Goal: Task Accomplishment & Management: Use online tool/utility

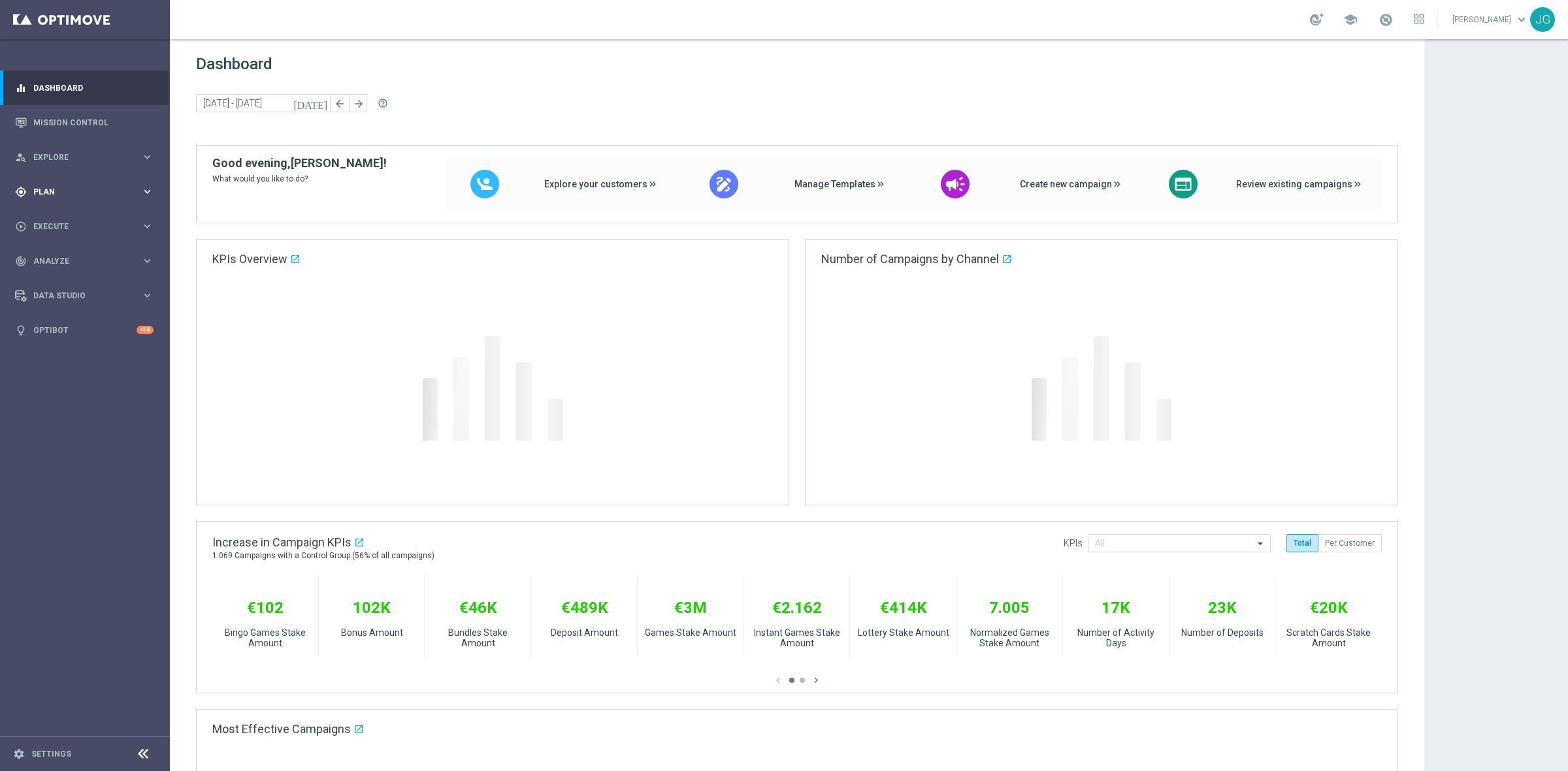
click at [113, 189] on span "Plan" at bounding box center [88, 192] width 108 height 7
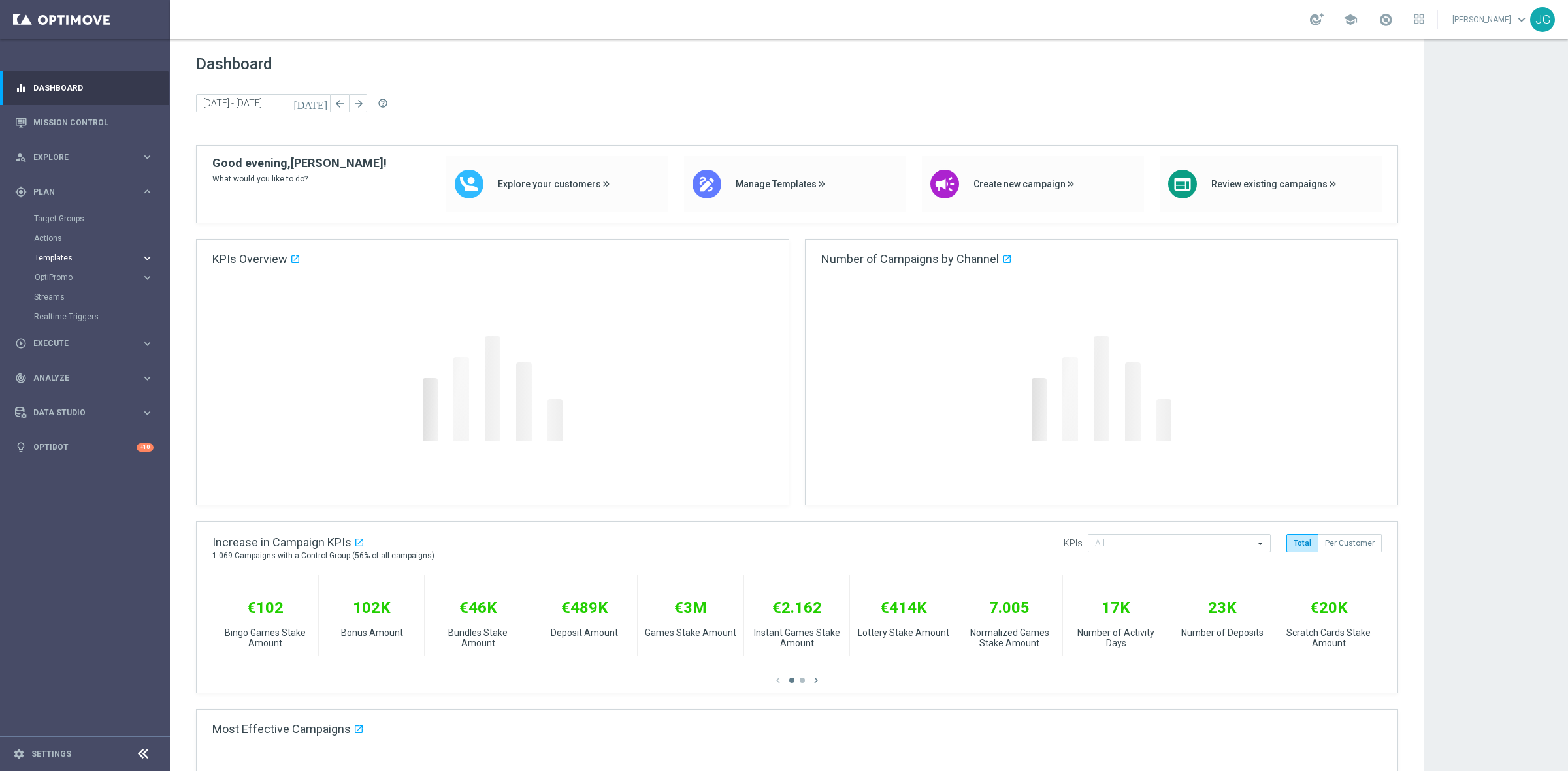
click at [76, 254] on span "Templates" at bounding box center [81, 258] width 93 height 7
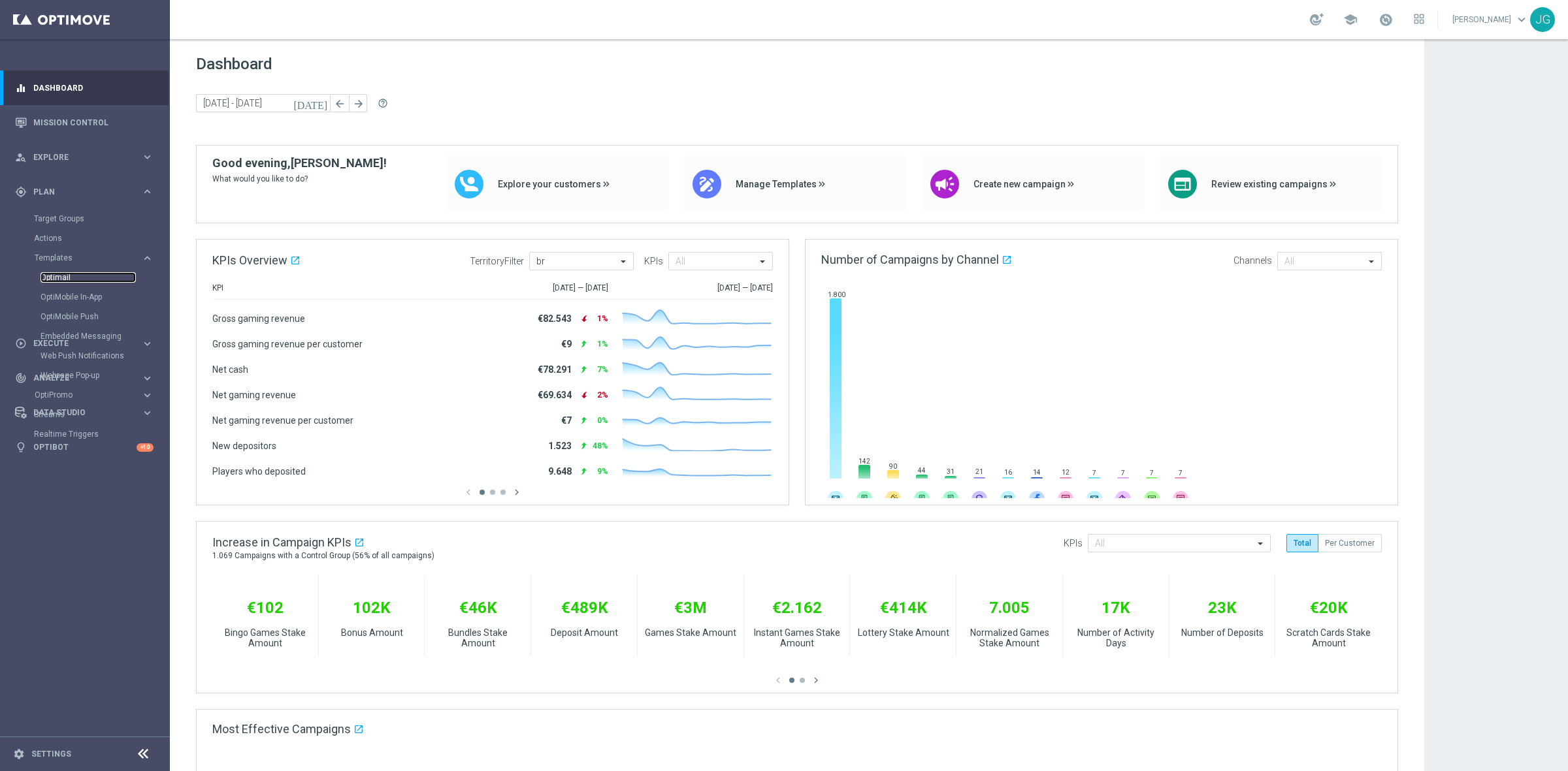
click at [64, 273] on link "Optimail" at bounding box center [88, 277] width 95 height 10
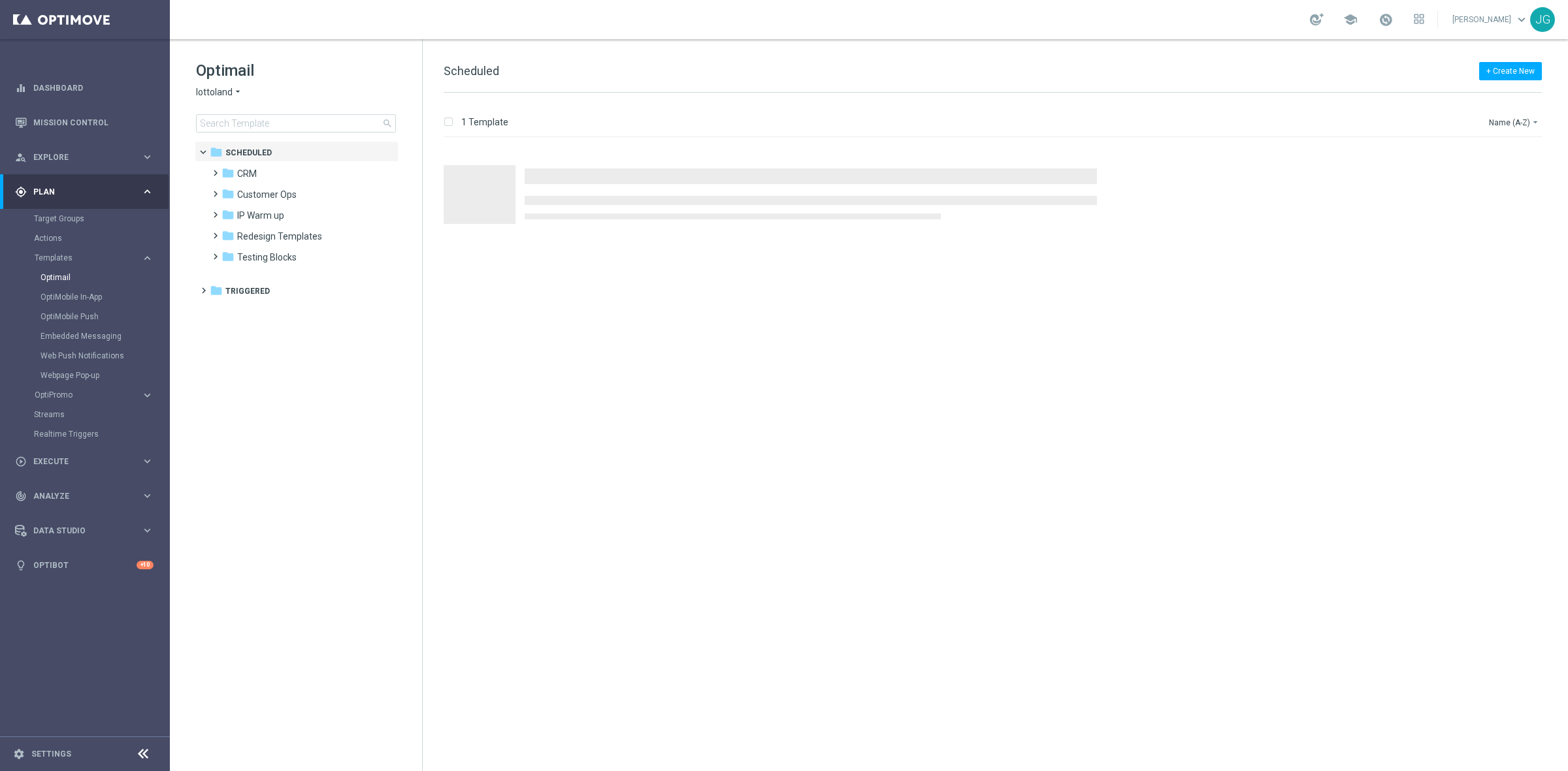
click at [237, 93] on icon "arrow_drop_down" at bounding box center [238, 92] width 10 height 12
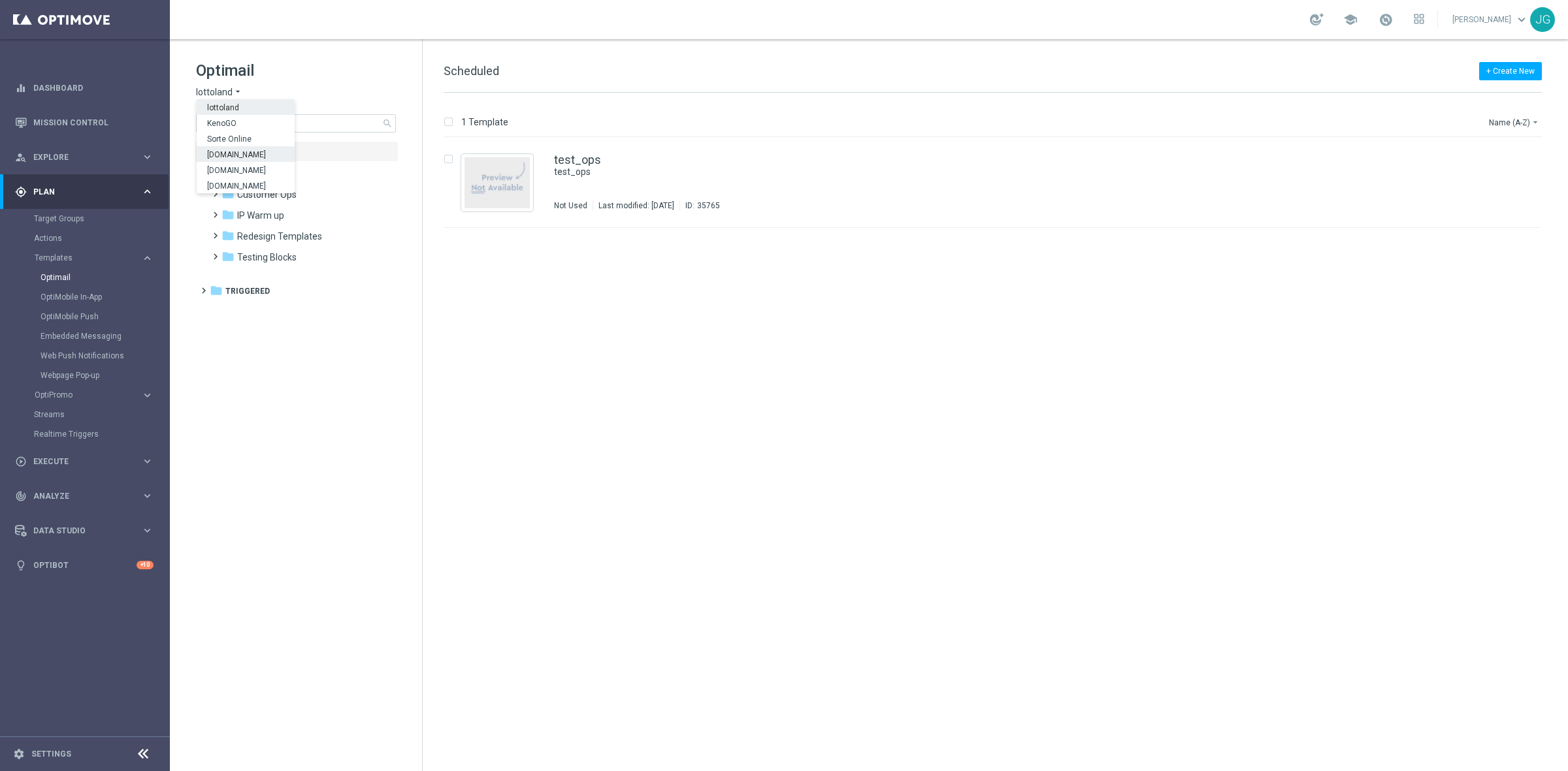
click at [0, 0] on span "[DOMAIN_NAME]" at bounding box center [0, 0] width 0 height 0
click at [285, 123] on input at bounding box center [295, 124] width 200 height 19
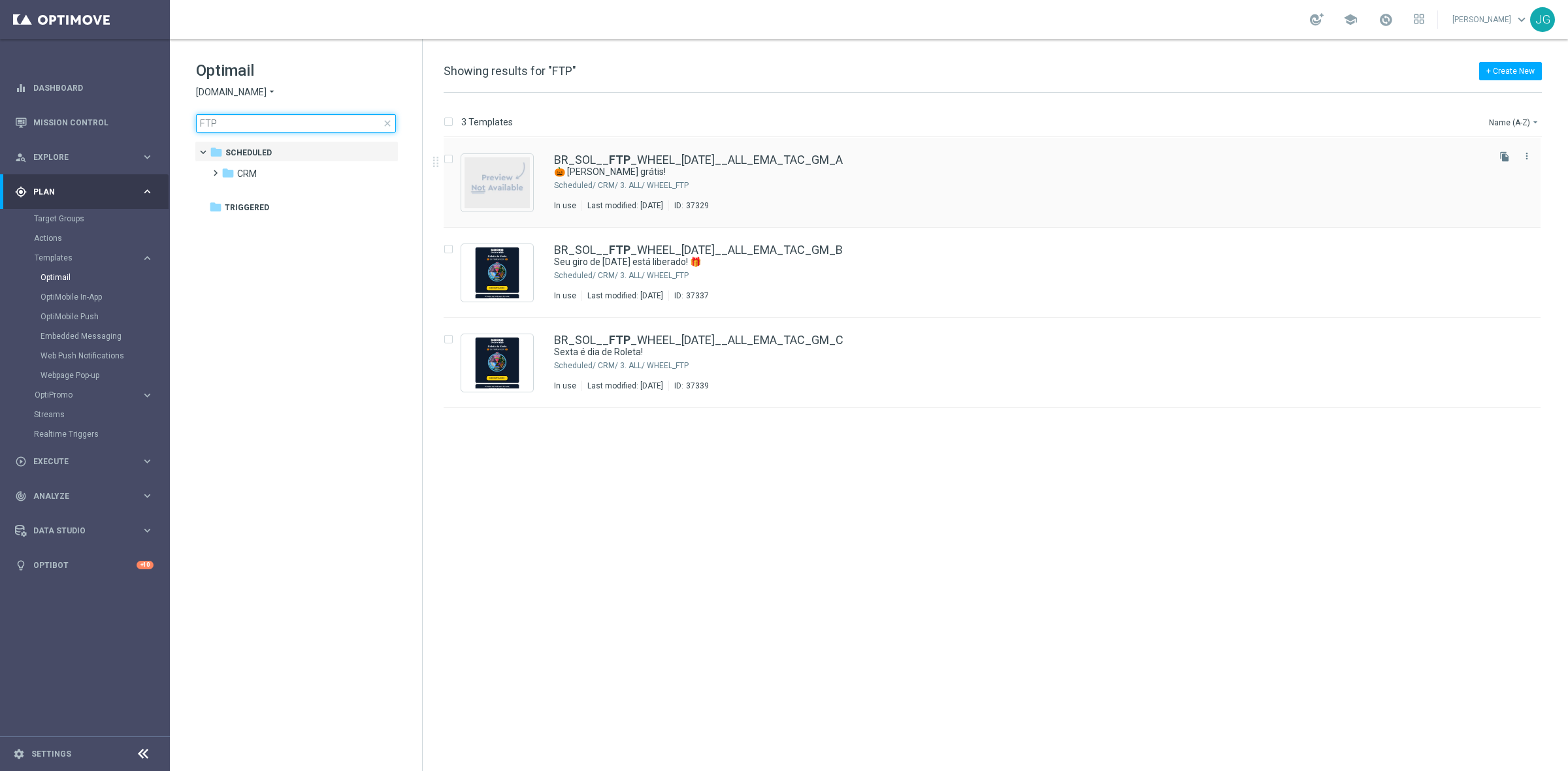
type input "FTP"
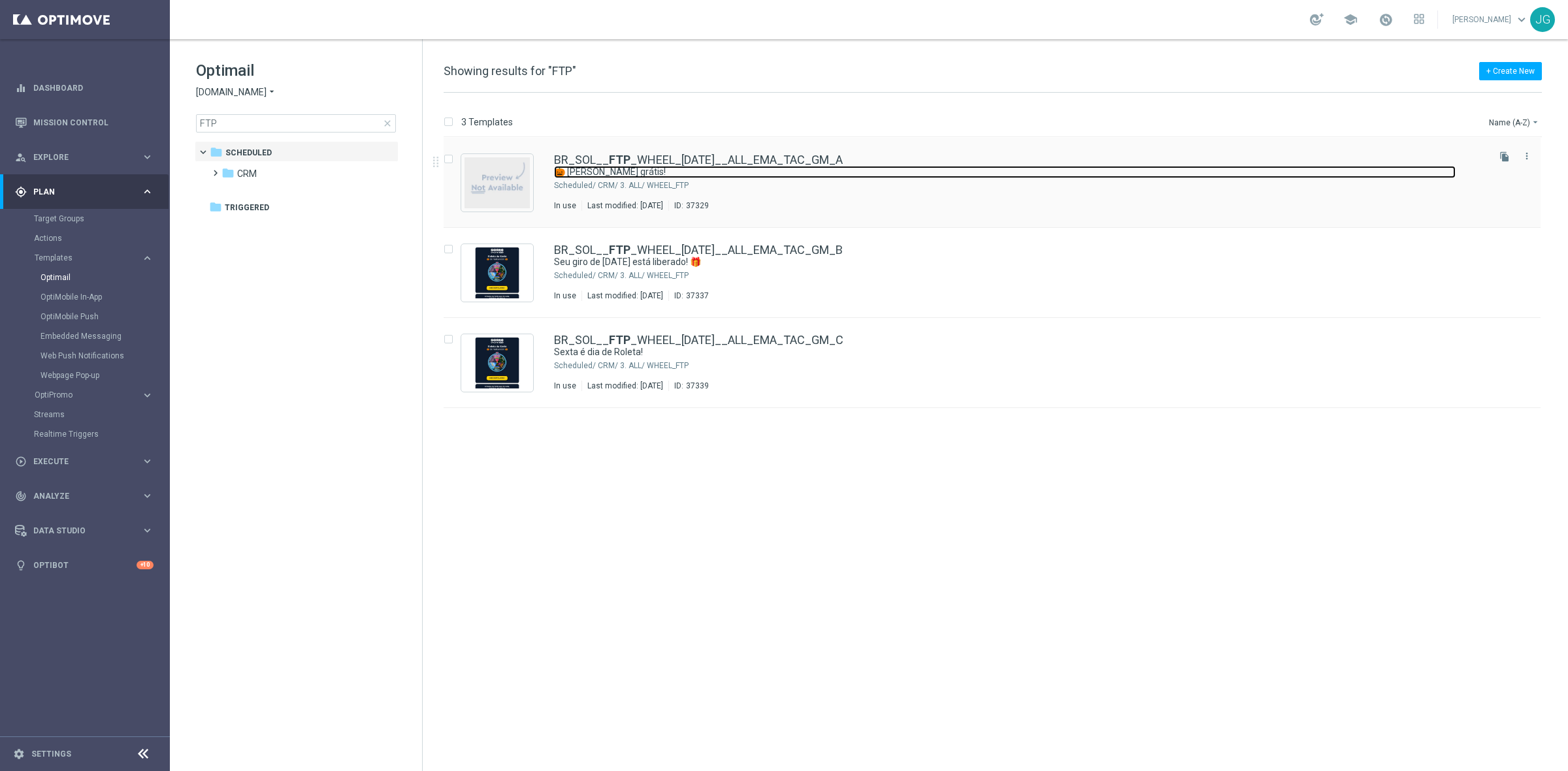
click at [732, 174] on link "🎃 [PERSON_NAME] grátis!" at bounding box center [1005, 171] width 902 height 12
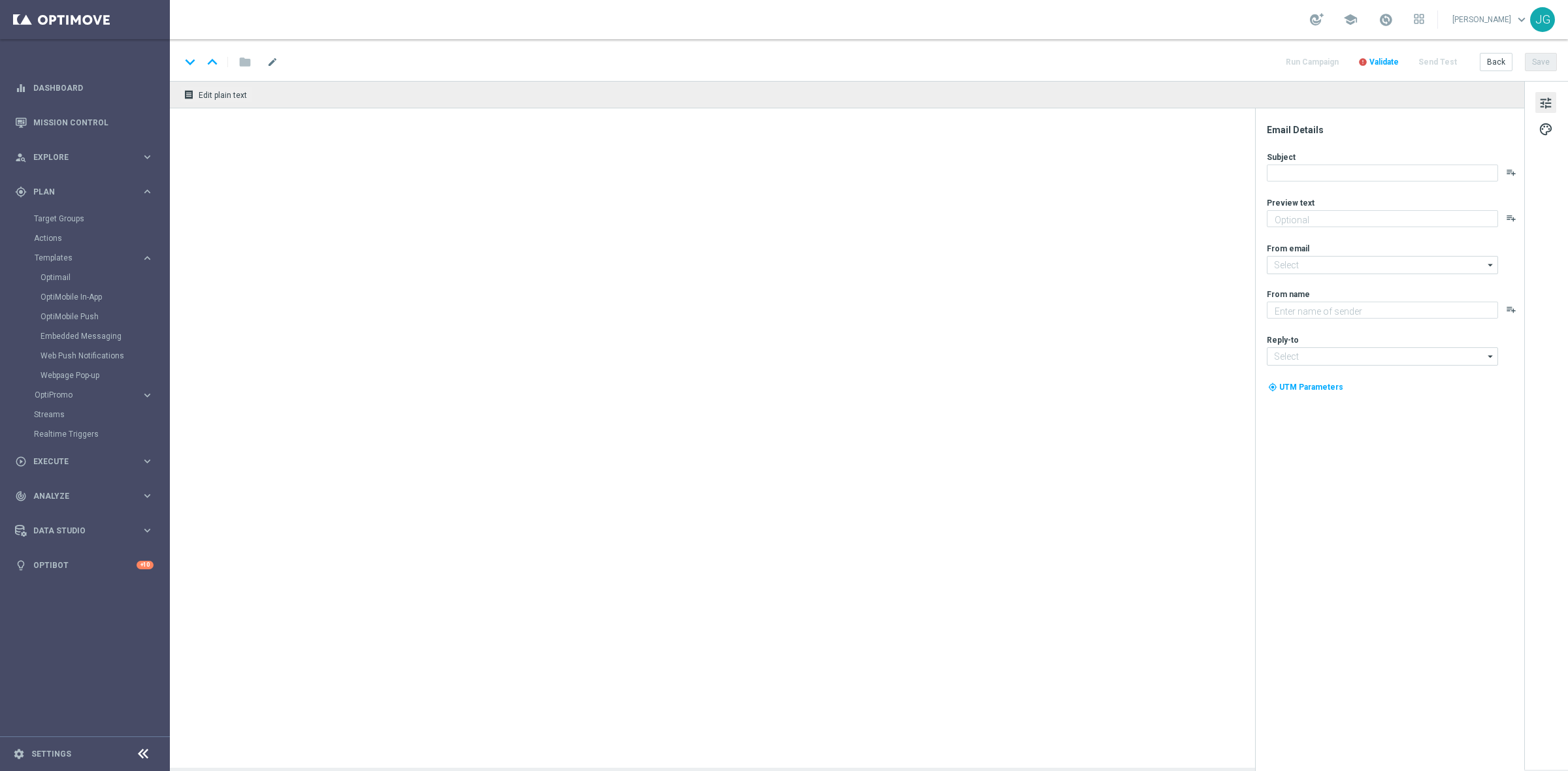
type textarea "Você pode ganhar prêmios incríveis!"
type input "[EMAIL_ADDRESS][DOMAIN_NAME]"
type textarea "[DOMAIN_NAME]"
type input "[EMAIL_ADDRESS][DOMAIN_NAME]"
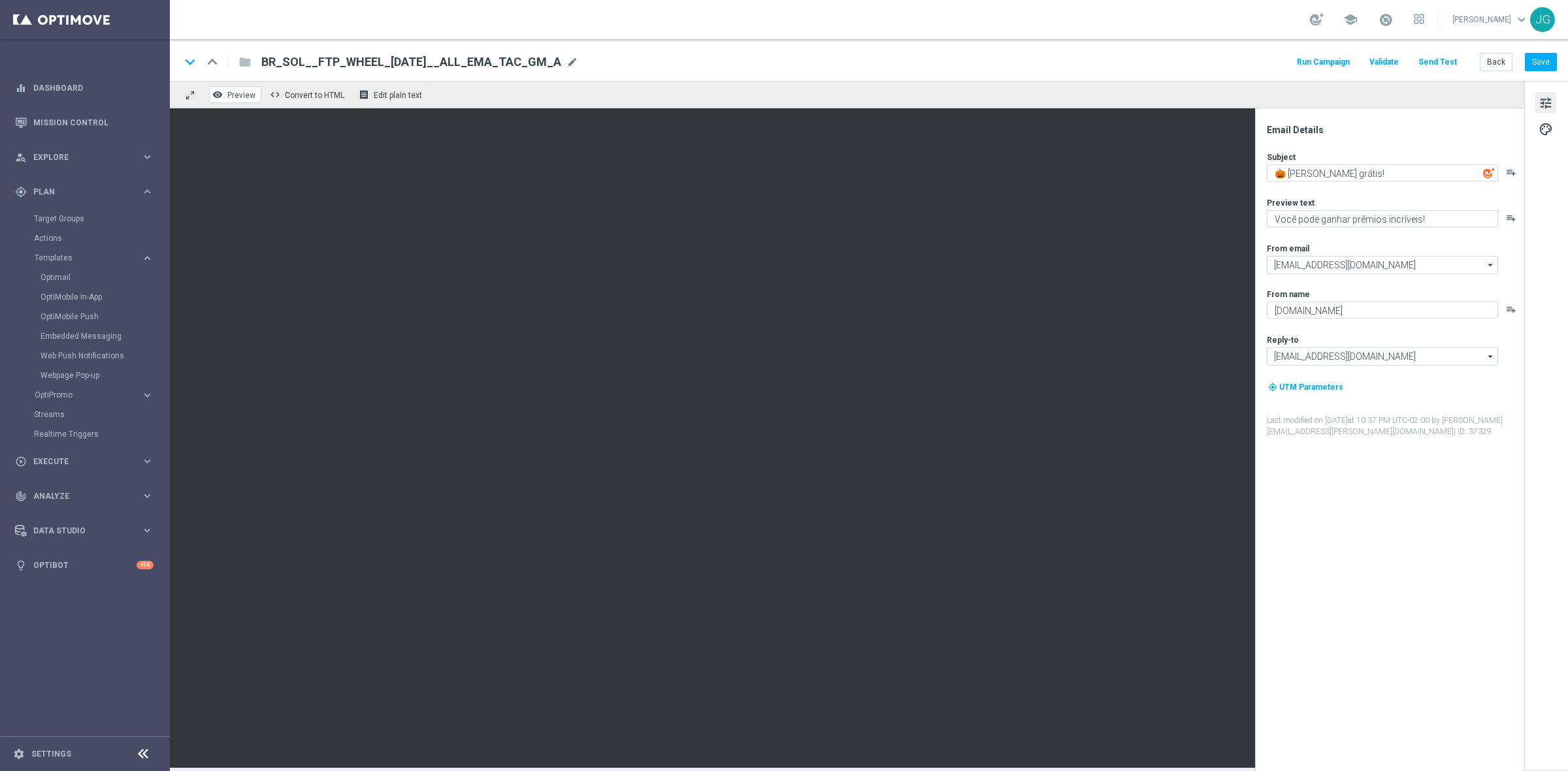
click at [231, 91] on span "Preview" at bounding box center [241, 95] width 28 height 9
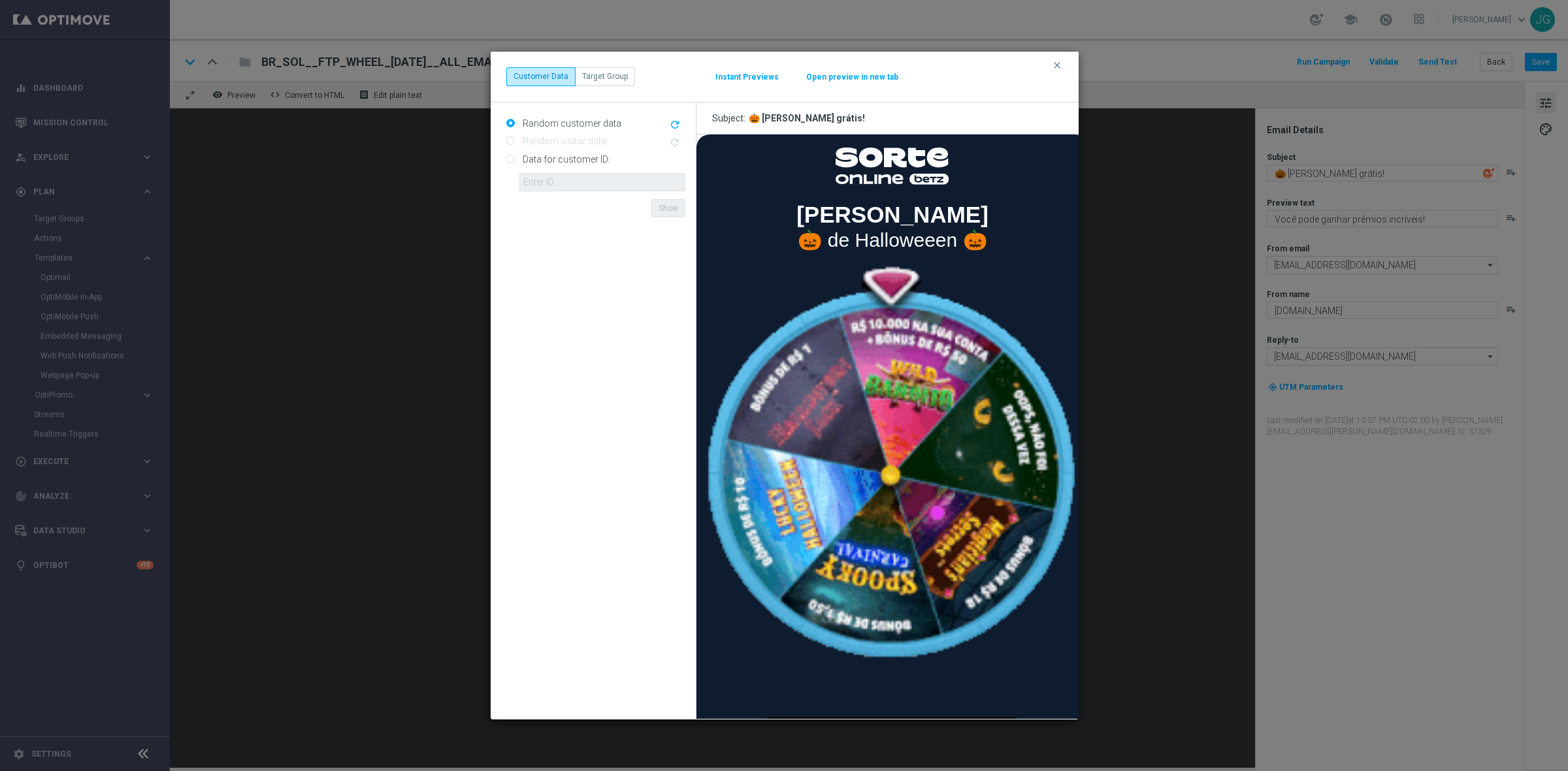
click at [856, 82] on button "Open preview in new tab" at bounding box center [852, 76] width 93 height 10
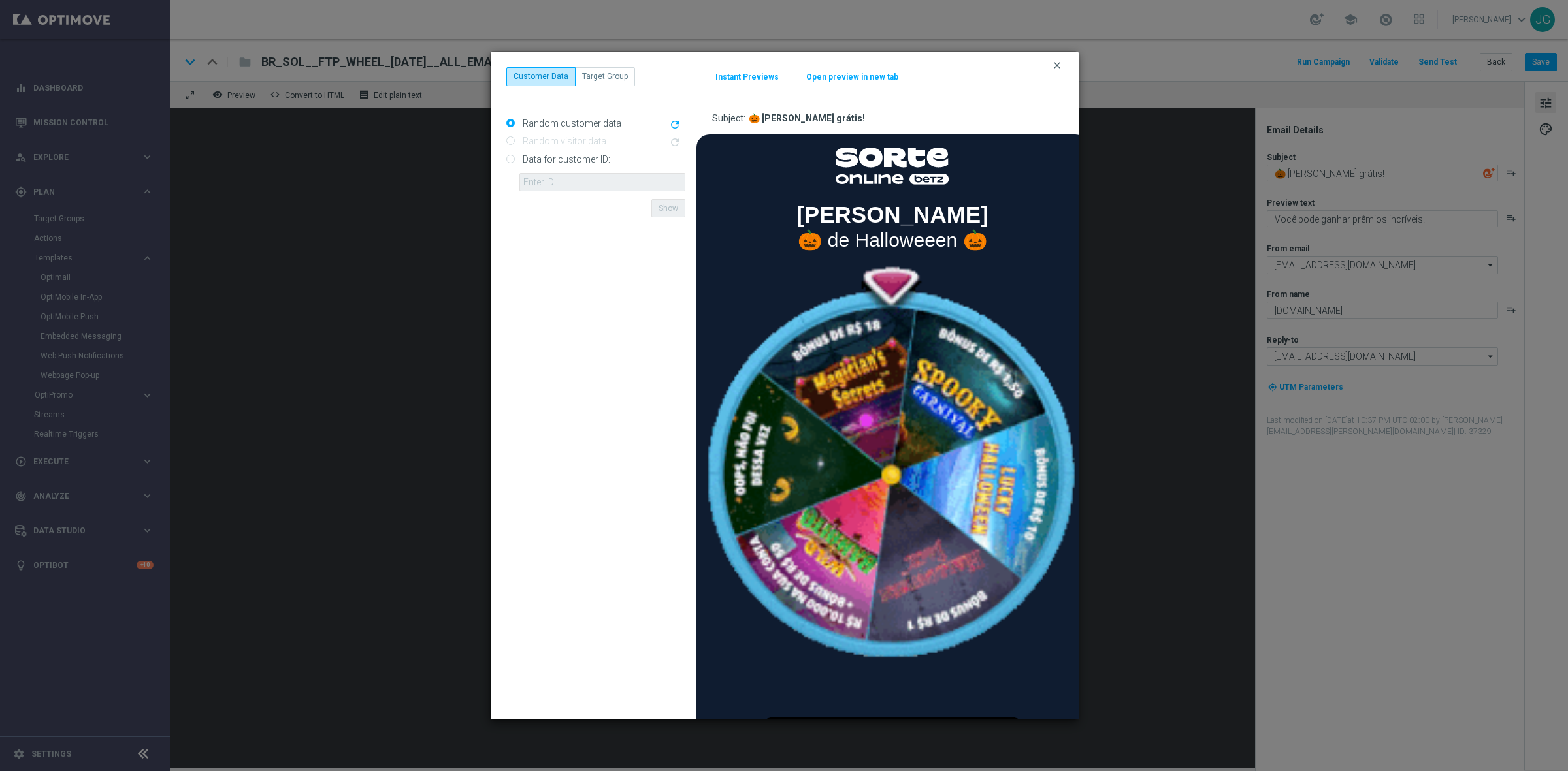
drag, startPoint x: 1057, startPoint y: 63, endPoint x: 974, endPoint y: 83, distance: 85.4
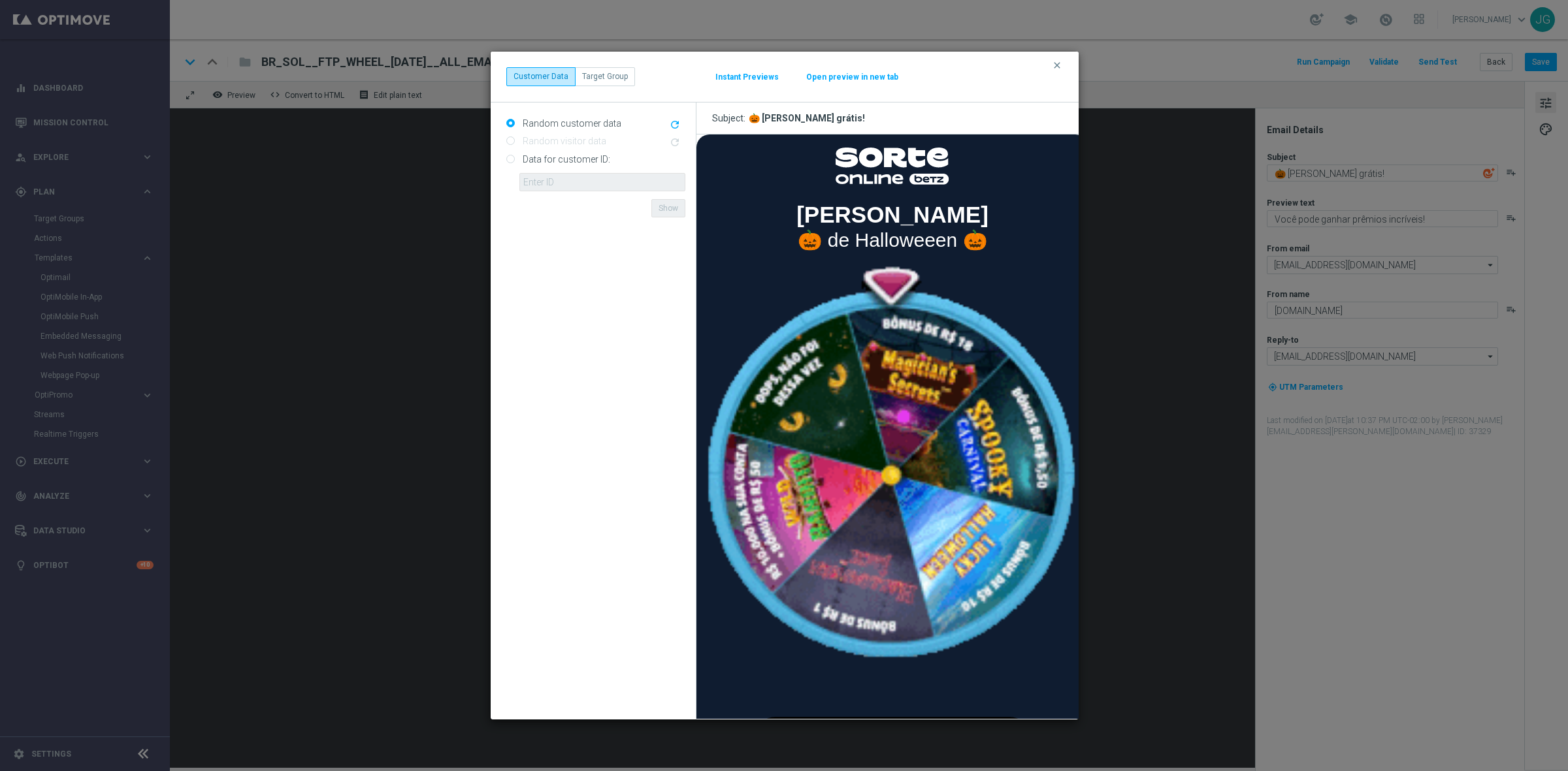
click at [1057, 62] on icon "clear" at bounding box center [1057, 65] width 10 height 10
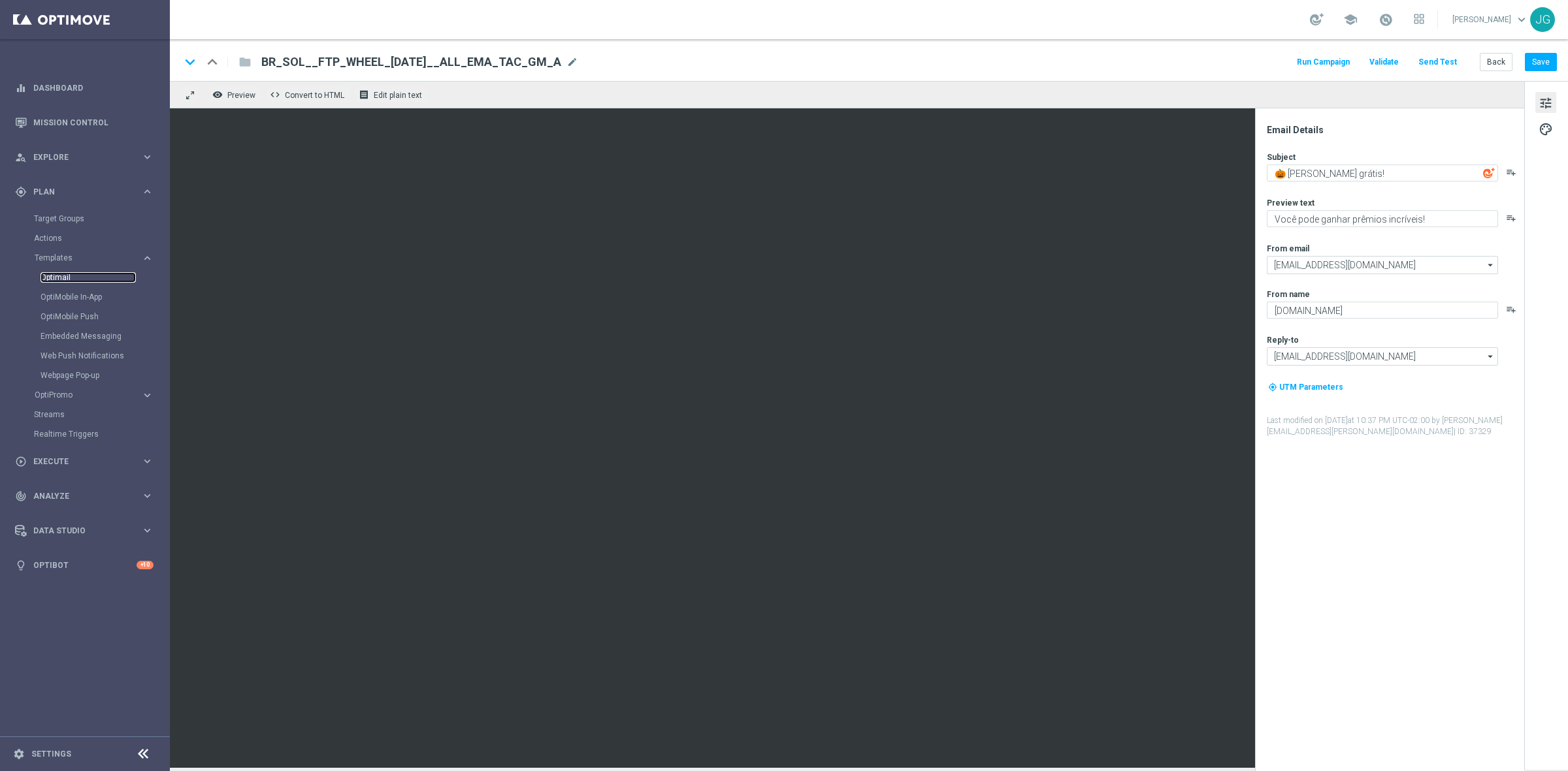
click at [62, 273] on link "Optimail" at bounding box center [88, 277] width 95 height 10
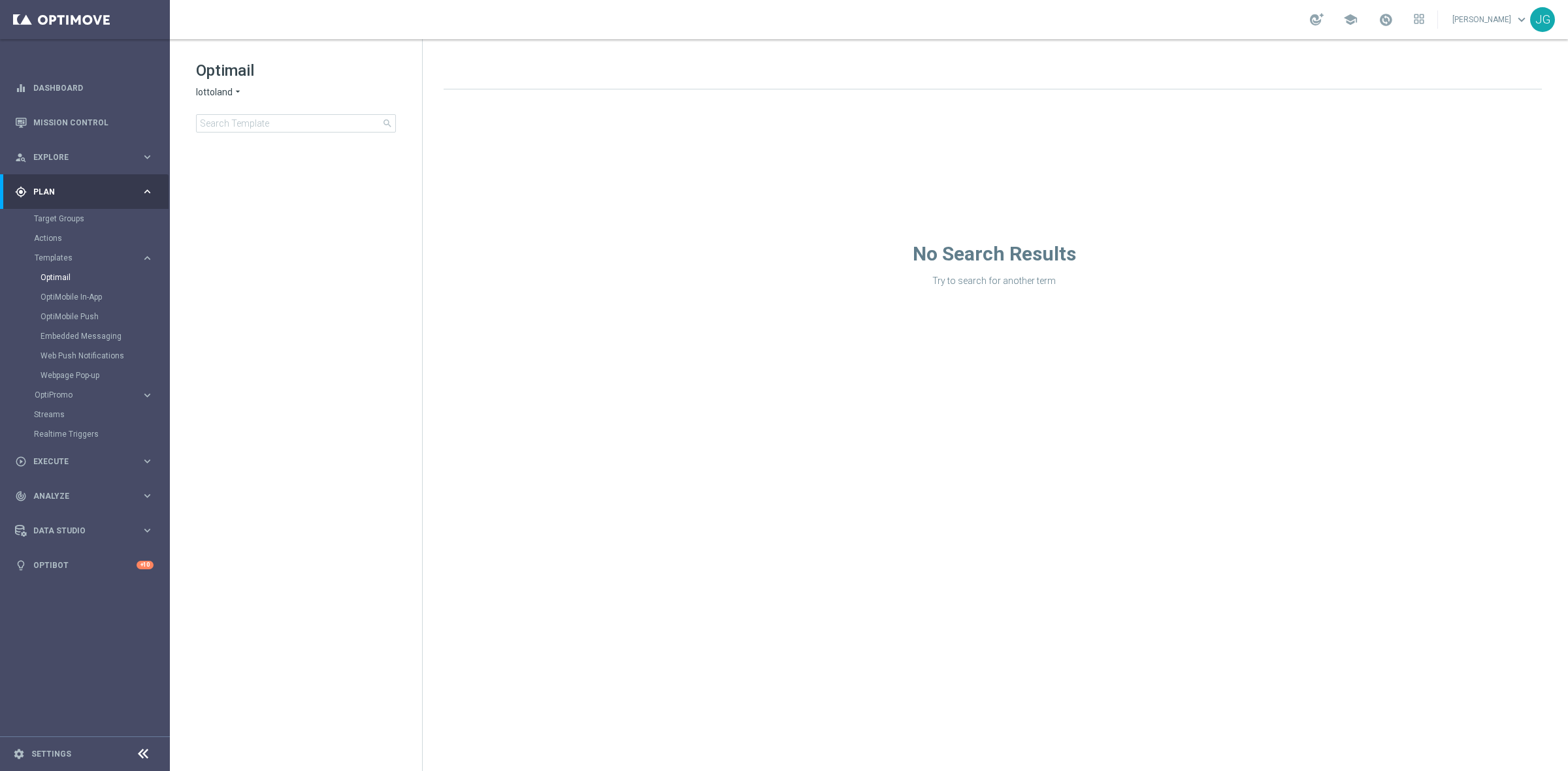
click at [230, 91] on span "lottoland" at bounding box center [213, 92] width 36 height 12
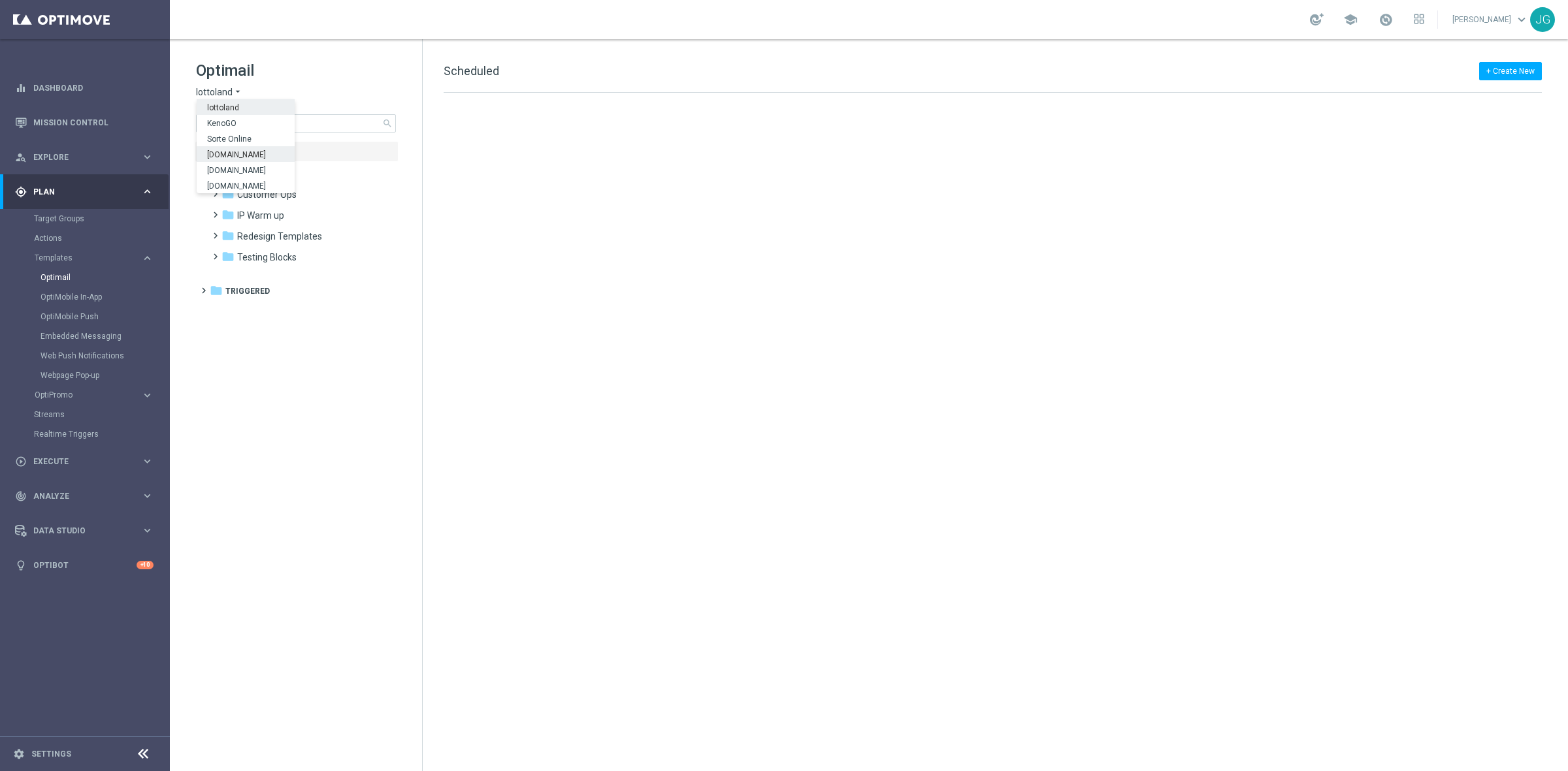
click at [0, 0] on span "[DOMAIN_NAME]" at bounding box center [0, 0] width 0 height 0
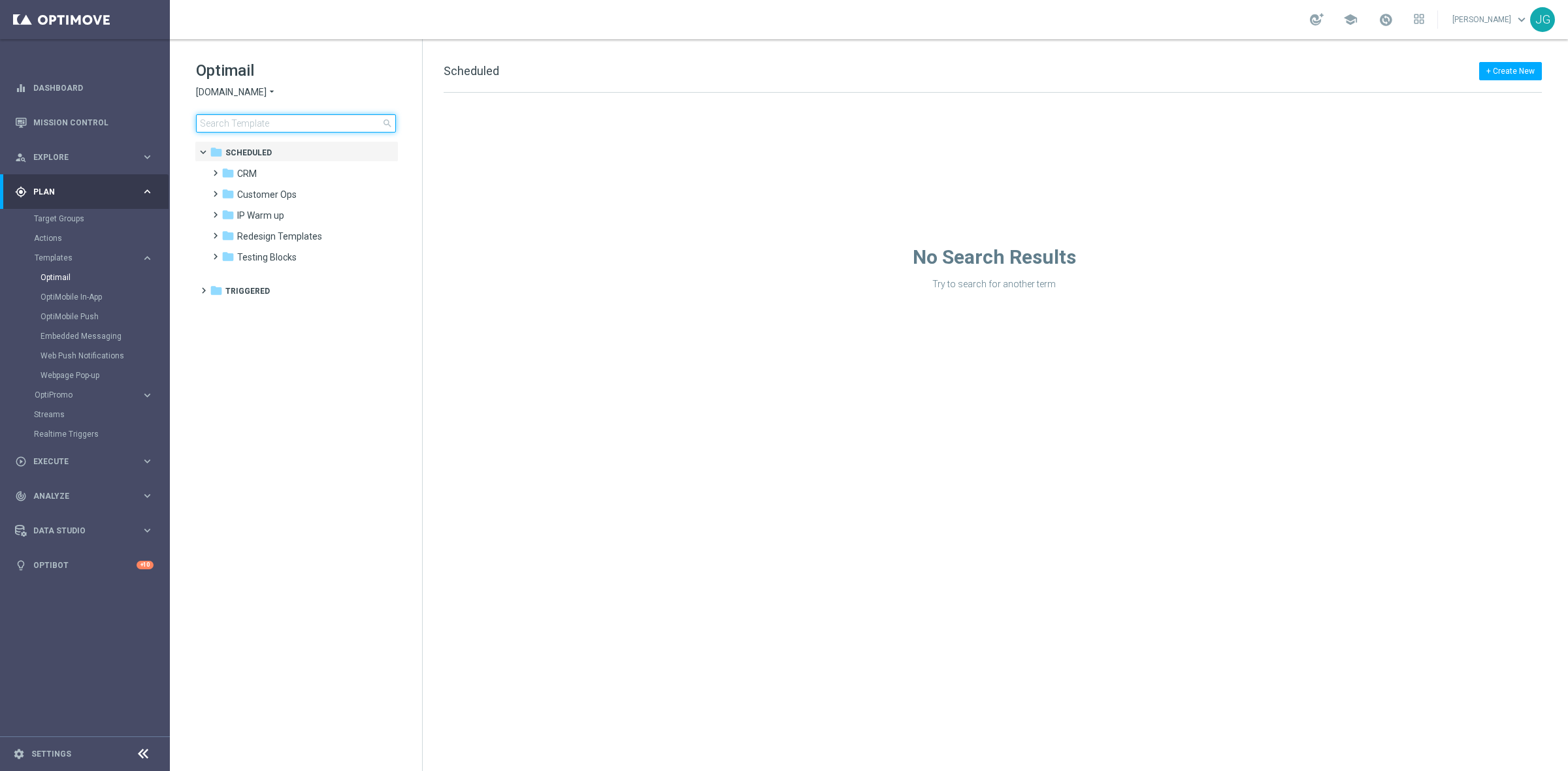
click at [270, 119] on input at bounding box center [295, 124] width 200 height 19
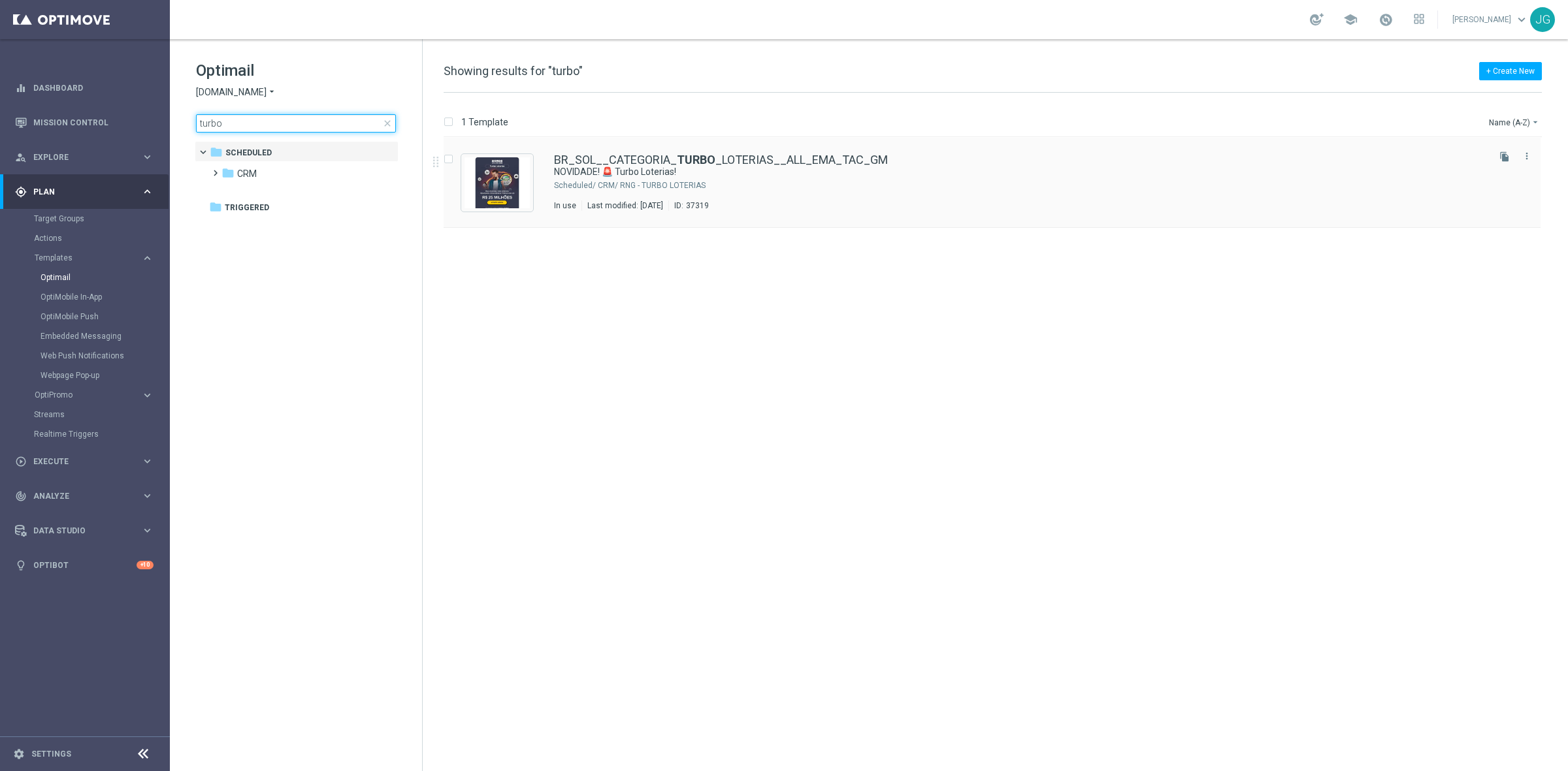
type input "turbo"
click at [494, 182] on img "Press SPACE to select this row." at bounding box center [498, 183] width 65 height 51
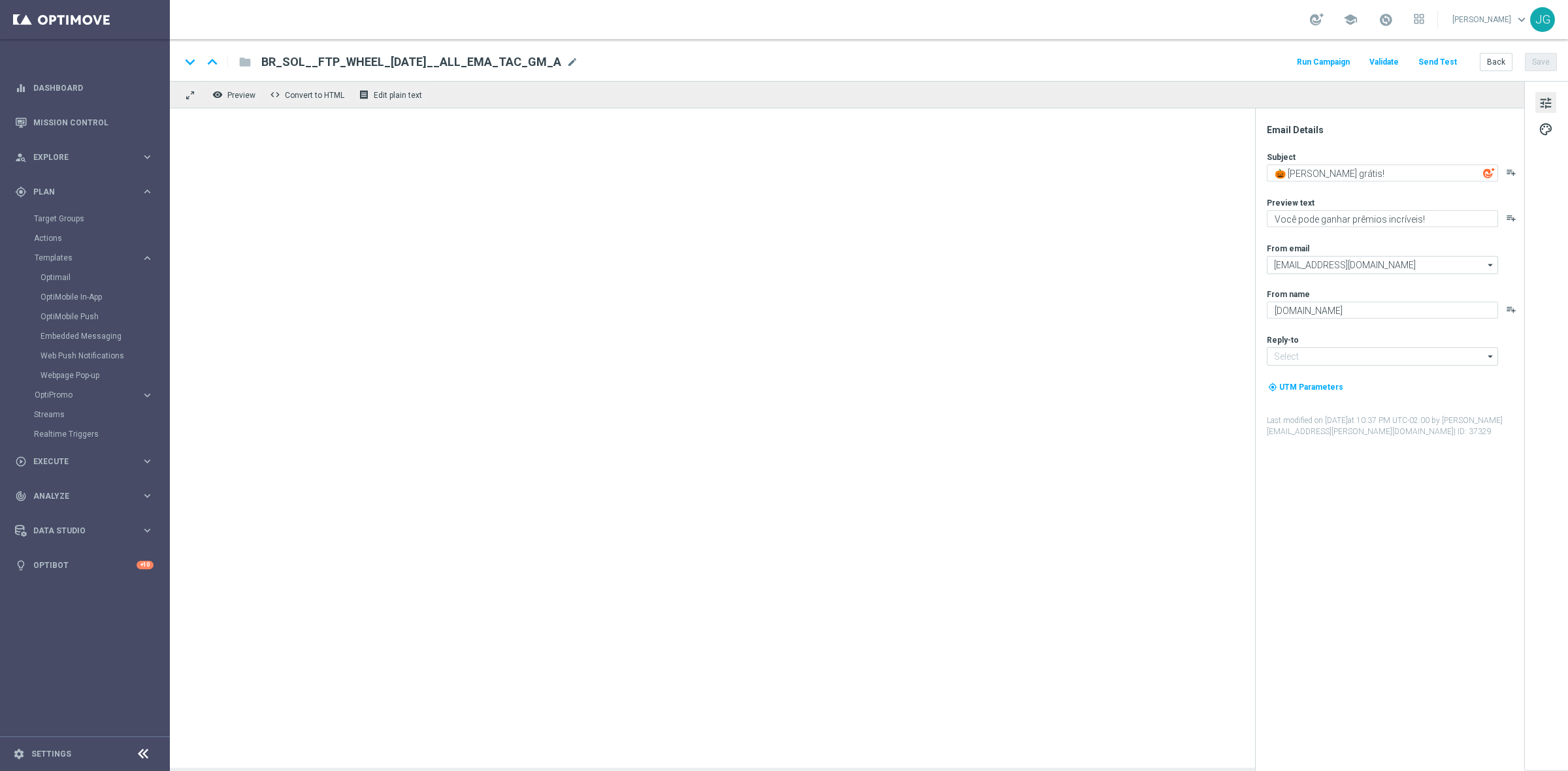
type input "[EMAIL_ADDRESS][DOMAIN_NAME]"
type textarea "NOVIDADE! 🚨 Turbo Loterias!"
type textarea "Prêmios de até R$ 25 MILHÕES com resultados NA HORA"
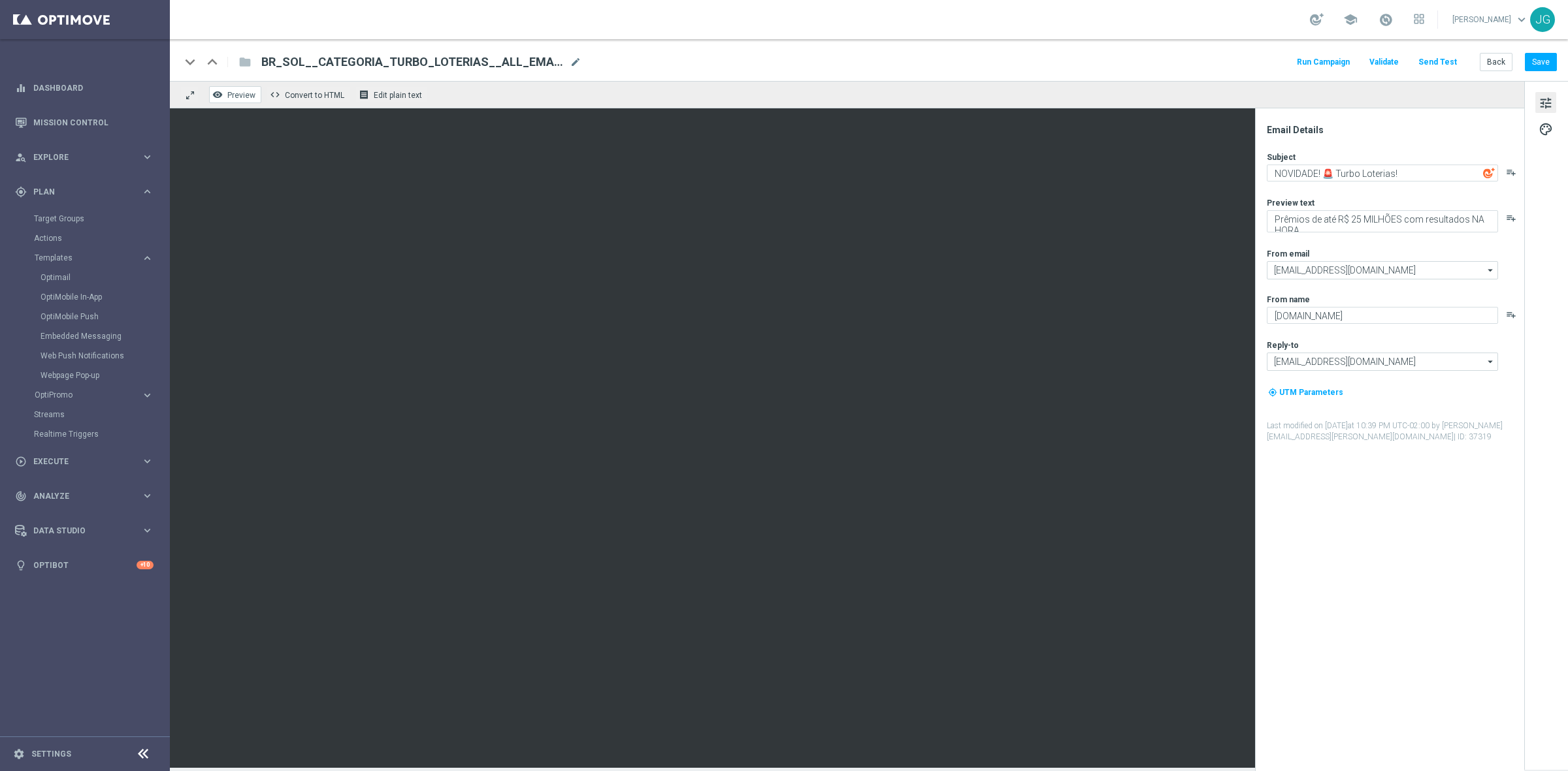
click at [242, 95] on span "Preview" at bounding box center [241, 95] width 28 height 9
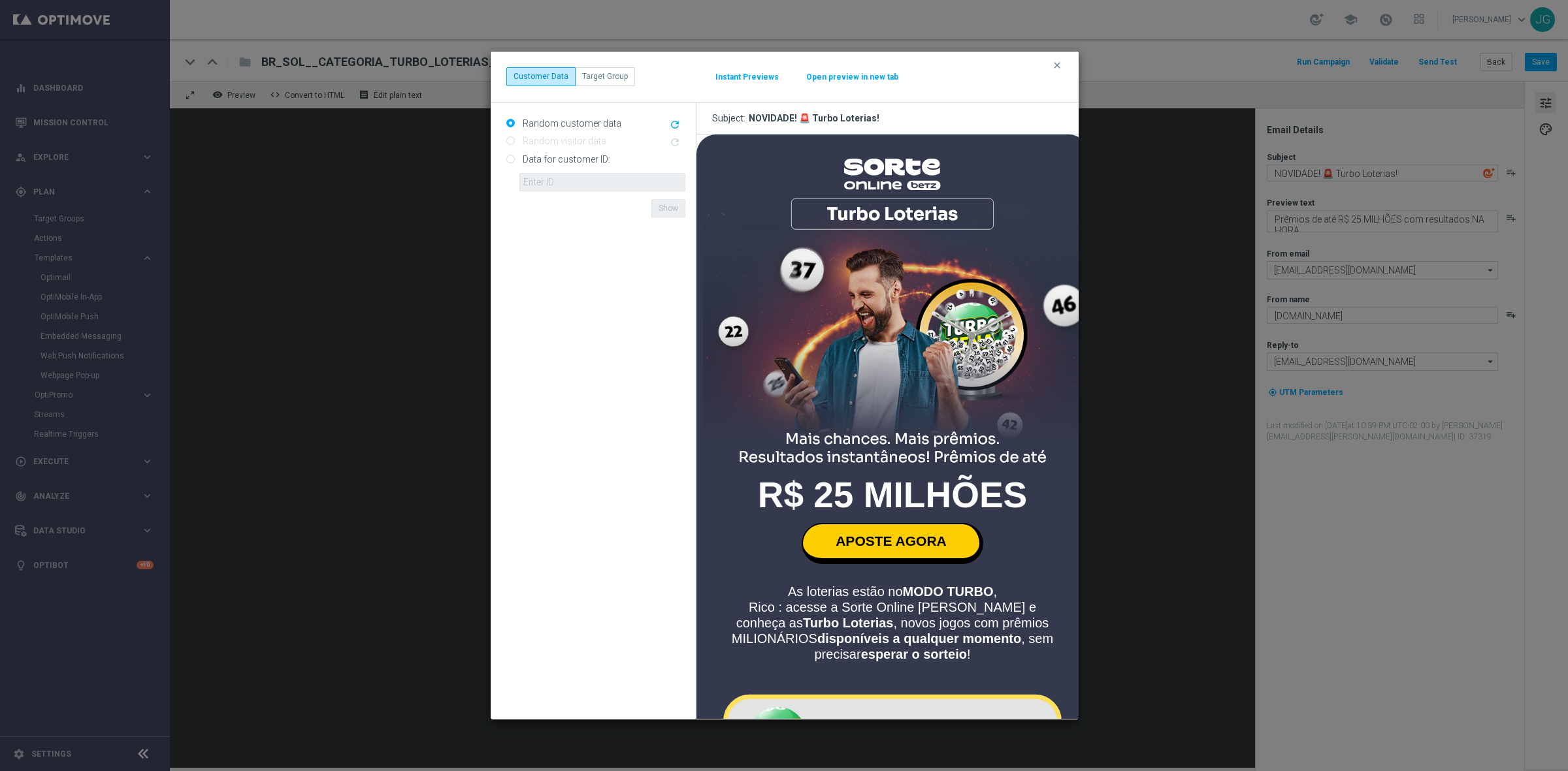
click at [866, 79] on button "Open preview in new tab" at bounding box center [852, 76] width 93 height 10
